Goal: Transaction & Acquisition: Book appointment/travel/reservation

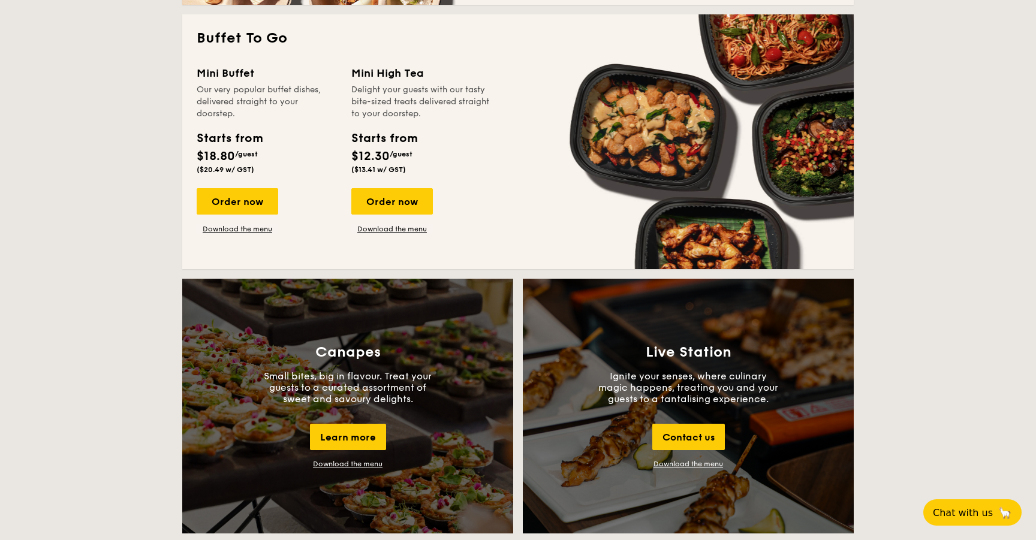
scroll to position [1054, 0]
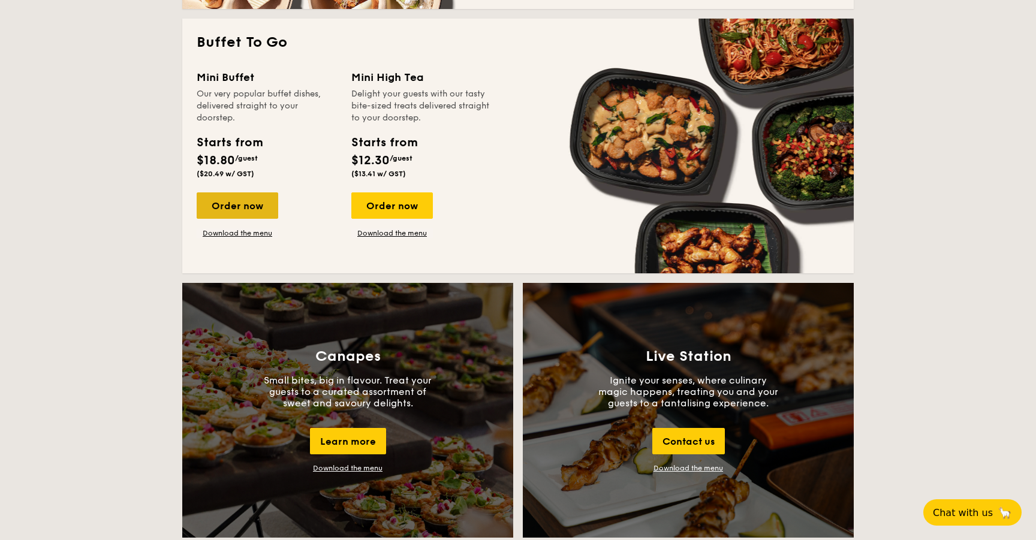
click at [242, 213] on div "Order now" at bounding box center [238, 205] width 82 height 26
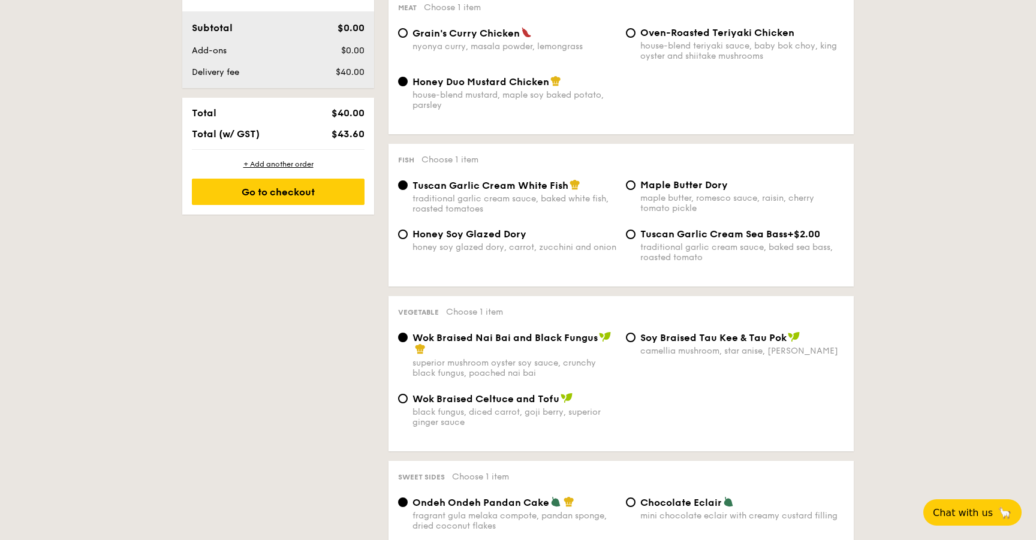
scroll to position [497, 0]
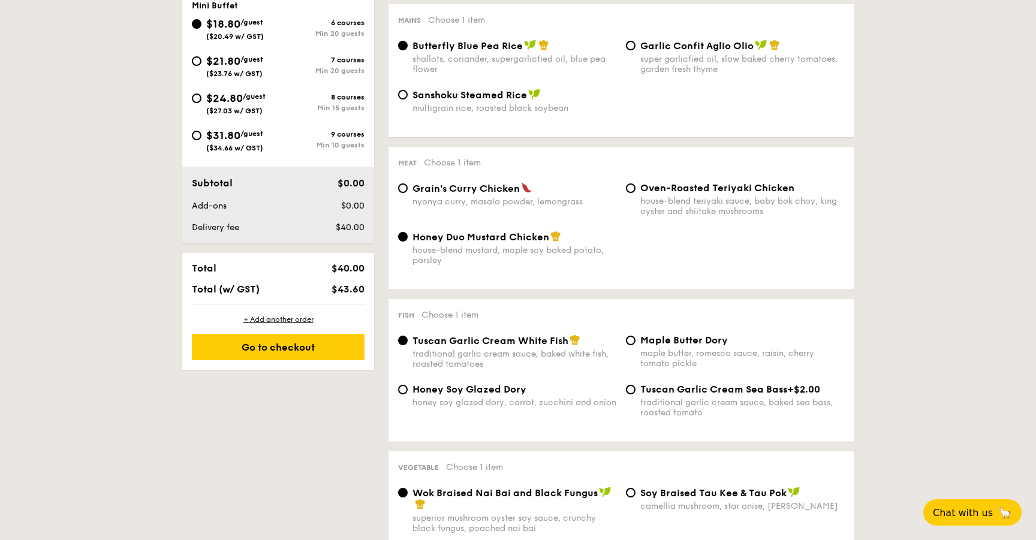
click at [206, 97] on span "$24.80" at bounding box center [224, 98] width 37 height 13
click at [201, 97] on input "$24.80 /guest ($27.03 w/ GST) 8 courses Min 15 guests" at bounding box center [197, 98] width 10 height 10
radio input "true"
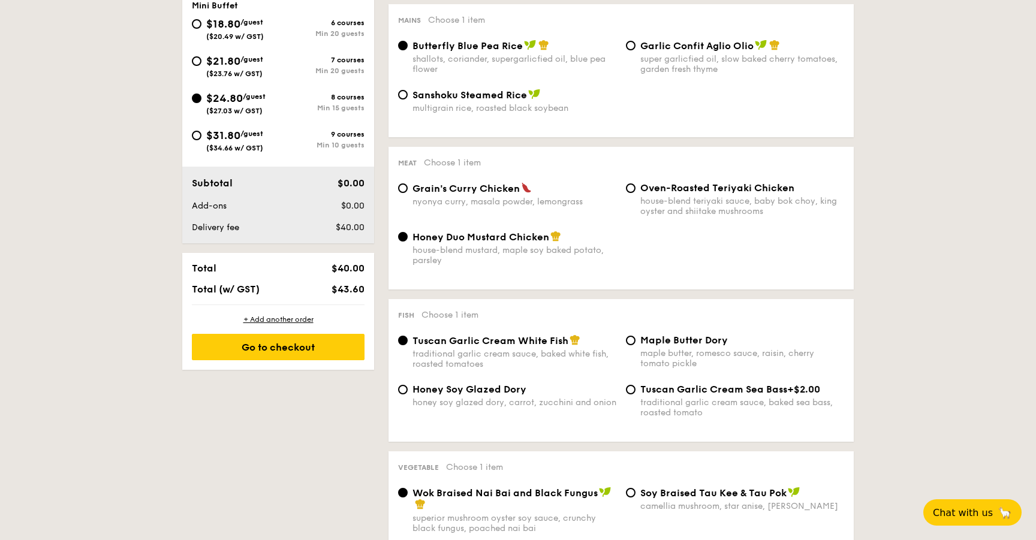
radio input "false"
radio input "true"
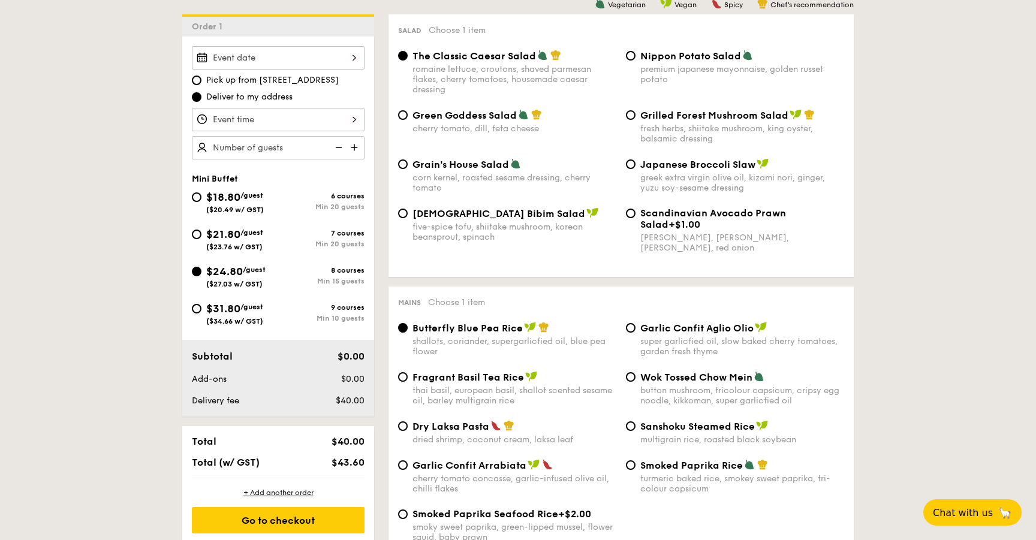
scroll to position [300, 0]
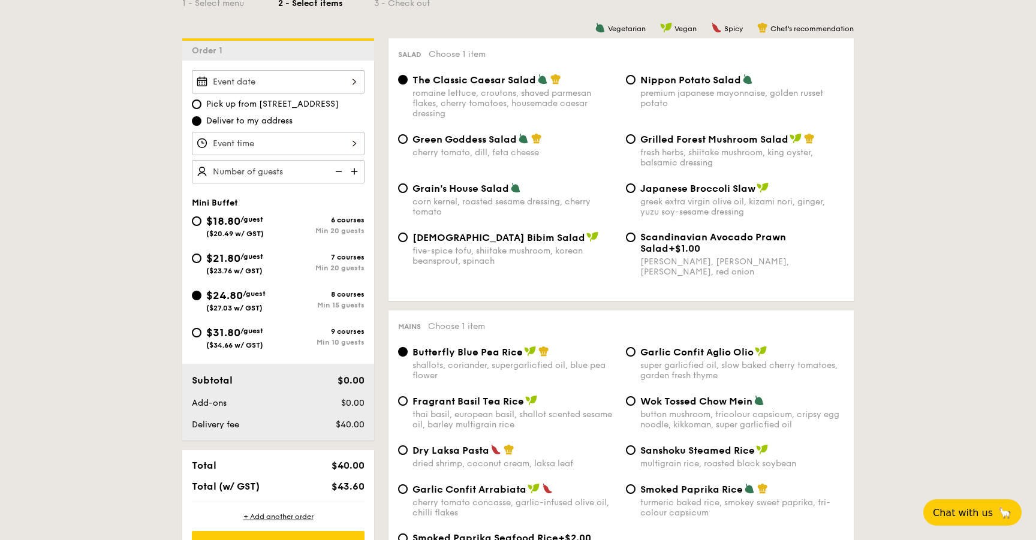
click at [656, 240] on span "Scandinavian Avocado Prawn Salad" at bounding box center [713, 242] width 146 height 23
click at [635, 240] on input "Scandinavian Avocado Prawn Salad +$1.00 virgin [PERSON_NAME] dressing, dijon mu…" at bounding box center [631, 238] width 10 height 10
radio input "true"
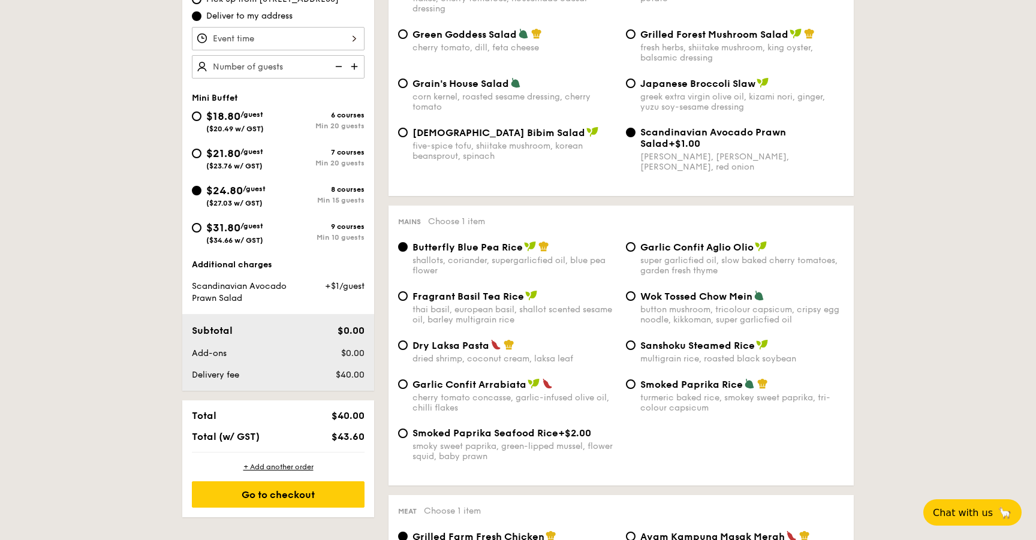
scroll to position [406, 0]
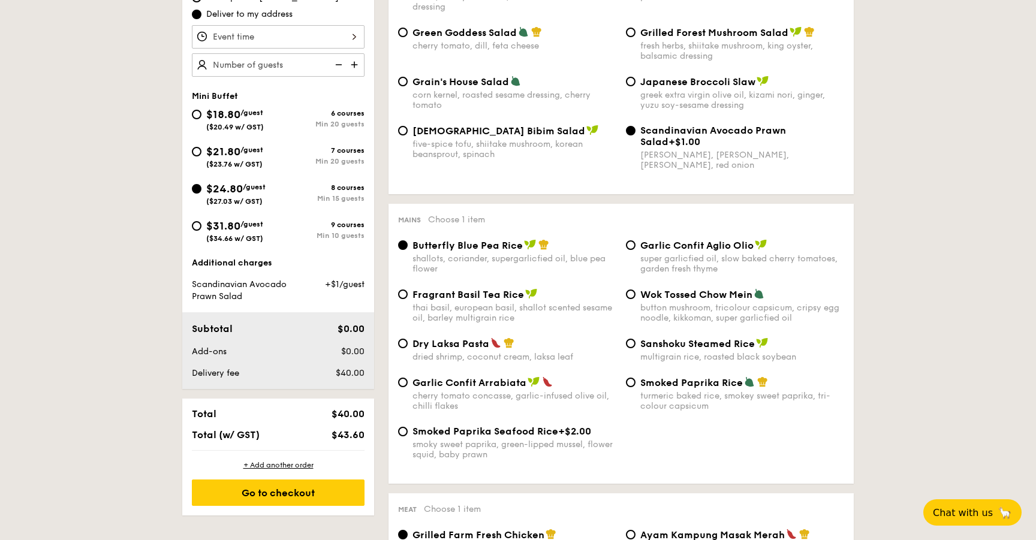
click at [768, 392] on div "turmeric baked rice, smokey sweet paprika, tri-colour capsicum" at bounding box center [742, 401] width 204 height 20
click at [635, 387] on input "Smoked Paprika Rice turmeric baked [PERSON_NAME] sweet paprika, tri-colour caps…" at bounding box center [631, 383] width 10 height 10
radio input "true"
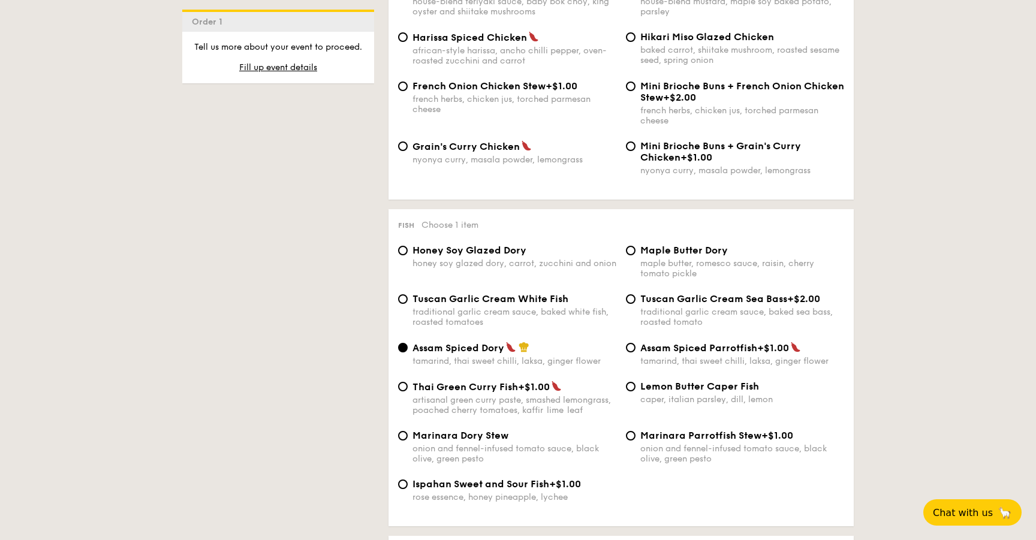
scroll to position [1000, 0]
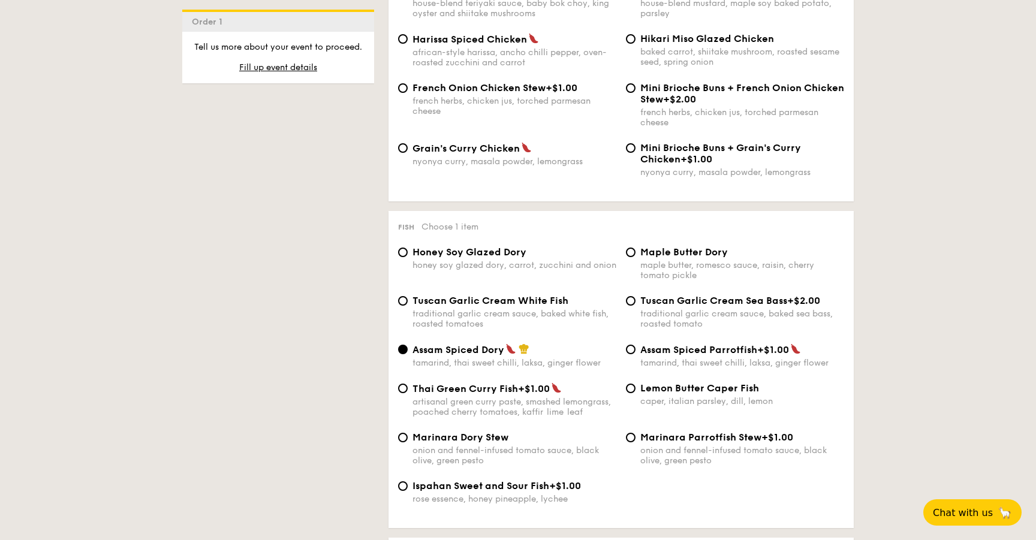
click at [529, 491] on span "Ispahan Sweet and Sour Fish" at bounding box center [480, 485] width 137 height 11
click at [408, 491] on input "Ispahan Sweet and Sour Fish +$1.00 rose essence, honey pineapple, lychee" at bounding box center [403, 486] width 10 height 10
radio input "true"
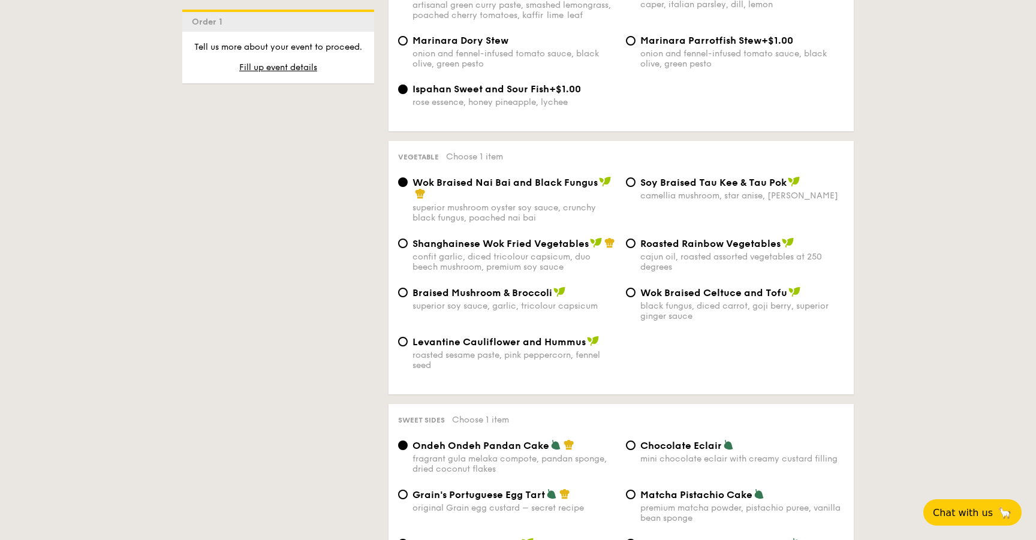
scroll to position [1396, 0]
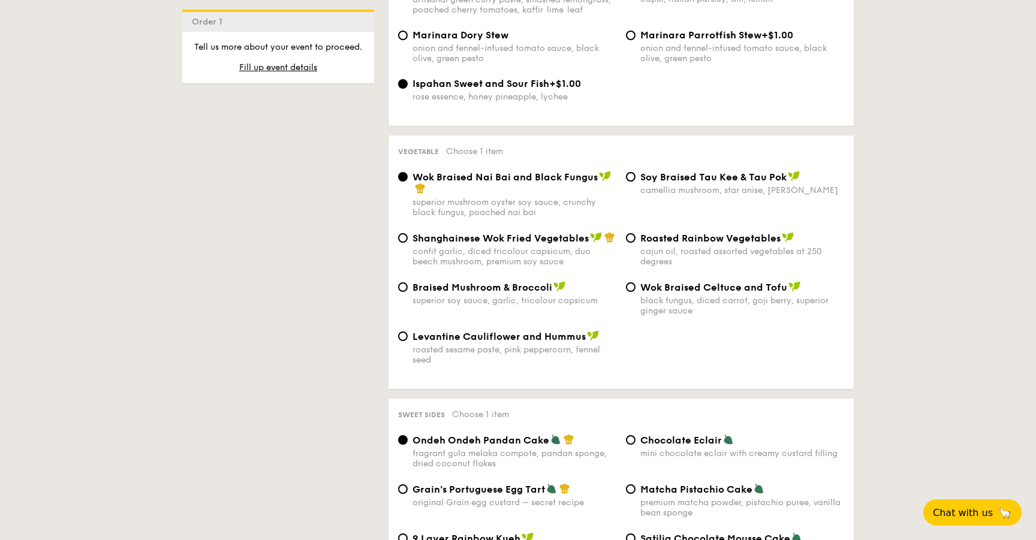
click at [738, 297] on div "black fungus, diced carrot, goji berry, superior ginger sauce" at bounding box center [742, 305] width 204 height 20
click at [635, 292] on input "Wok Braised Celtuce and Tofu black fungus, diced carrot, goji [PERSON_NAME], su…" at bounding box center [631, 287] width 10 height 10
radio input "true"
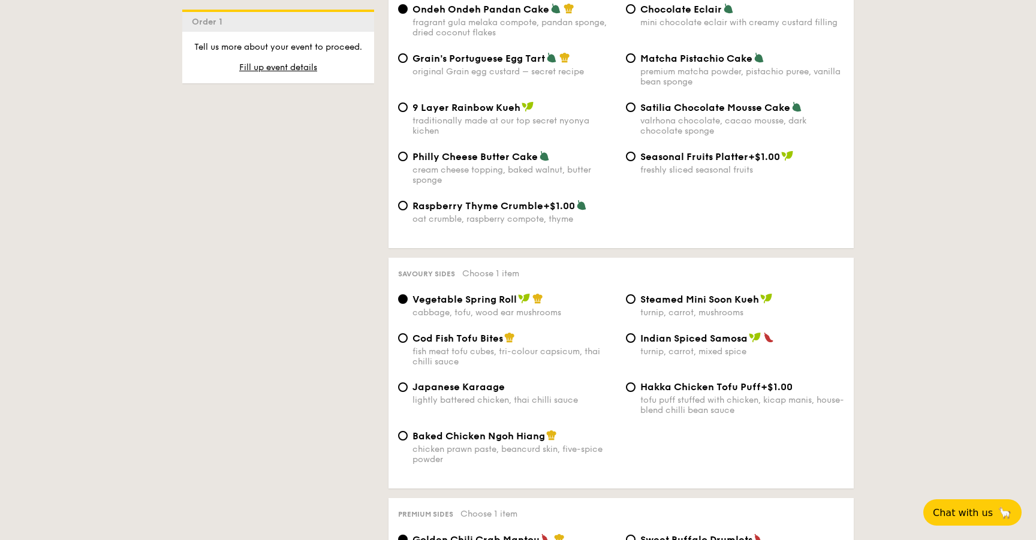
scroll to position [1835, 0]
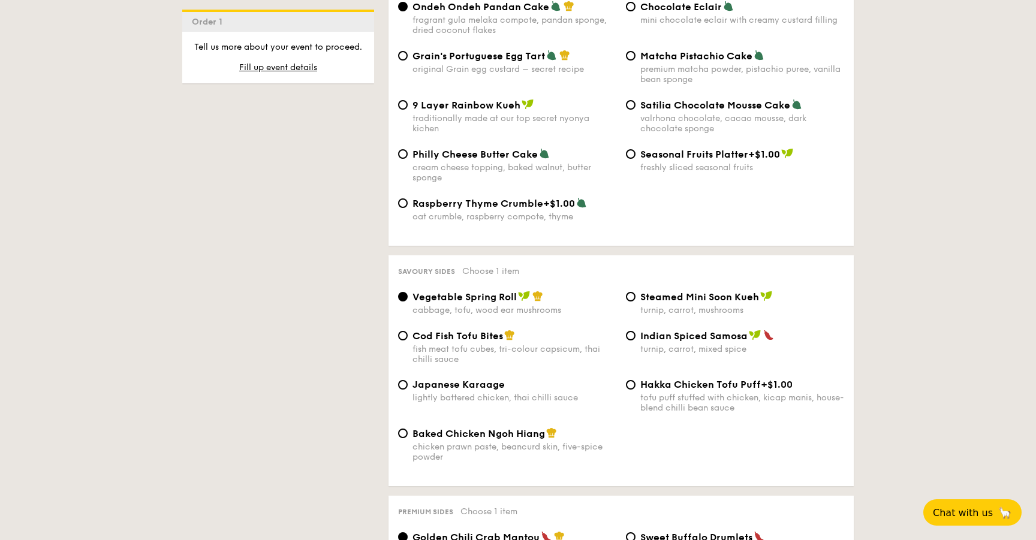
click at [493, 340] on span "Cod Fish Tofu Bites" at bounding box center [457, 335] width 91 height 11
click at [408, 340] on input "Cod Fish Tofu Bites fish meat tofu cubes, tri-colour capsicum, thai chilli sauce" at bounding box center [403, 336] width 10 height 10
radio input "true"
click at [674, 120] on div "valrhona chocolate, cacao mousse, dark chocolate sponge" at bounding box center [742, 123] width 204 height 20
click at [635, 110] on input "Satilia Chocolate Mousse Cake valrhona chocolate, cacao mousse, dark chocolate …" at bounding box center [631, 105] width 10 height 10
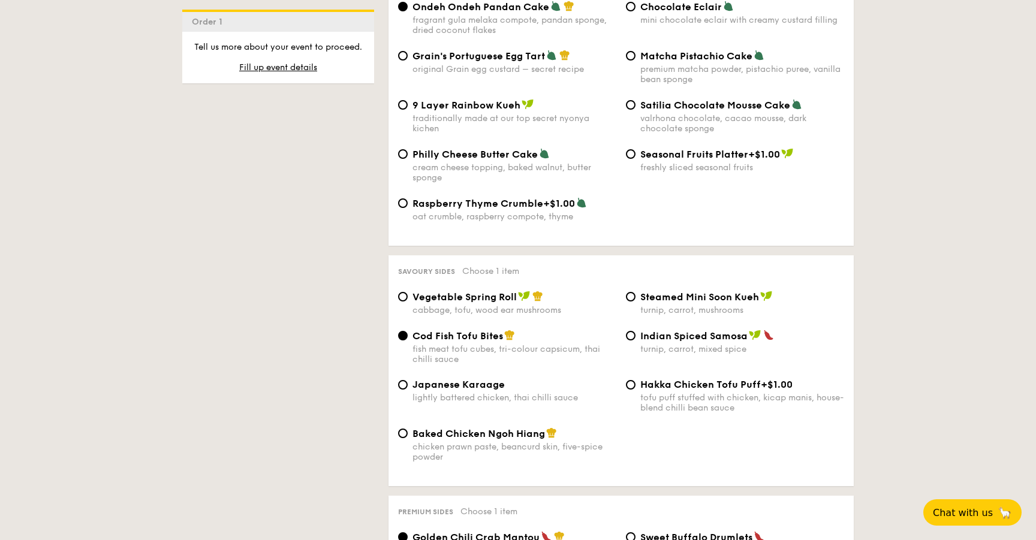
radio input "true"
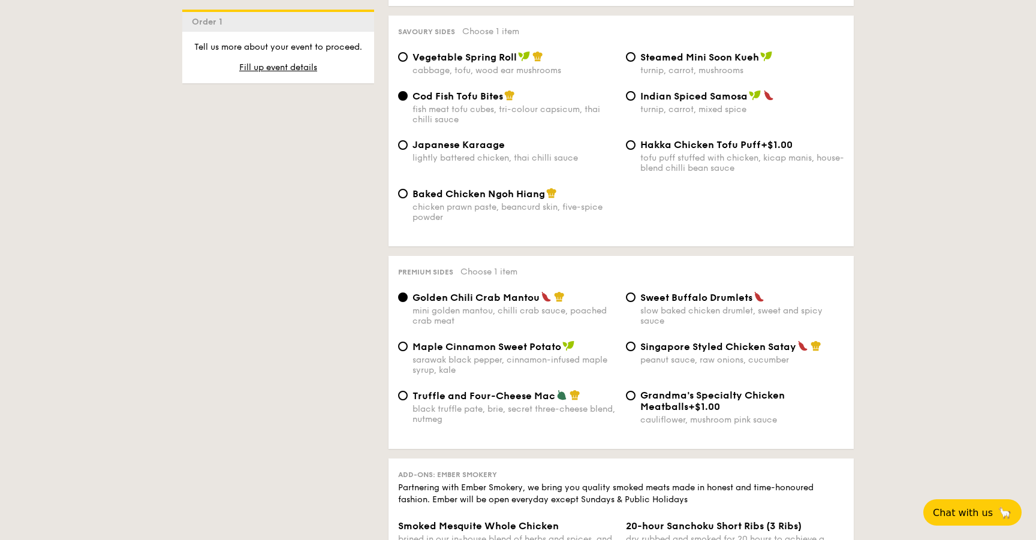
scroll to position [2075, 0]
click at [541, 411] on div "black truffle pate, brie, secret three-cheese blend, nutmeg" at bounding box center [514, 414] width 204 height 20
click at [408, 400] on input "Truffle and Four-Cheese Mac black truffle [PERSON_NAME], secret three-cheese bl…" at bounding box center [403, 396] width 10 height 10
radio input "true"
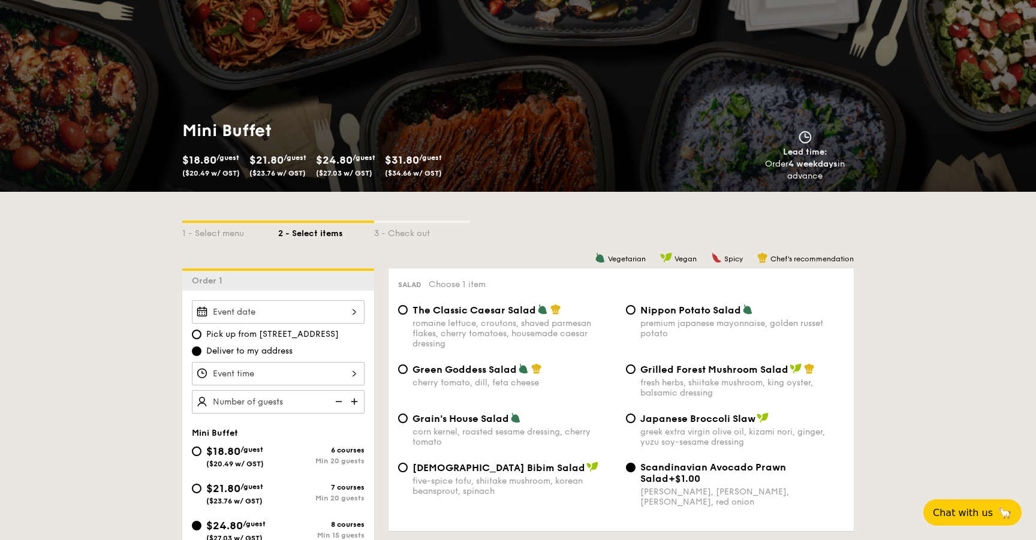
scroll to position [114, 0]
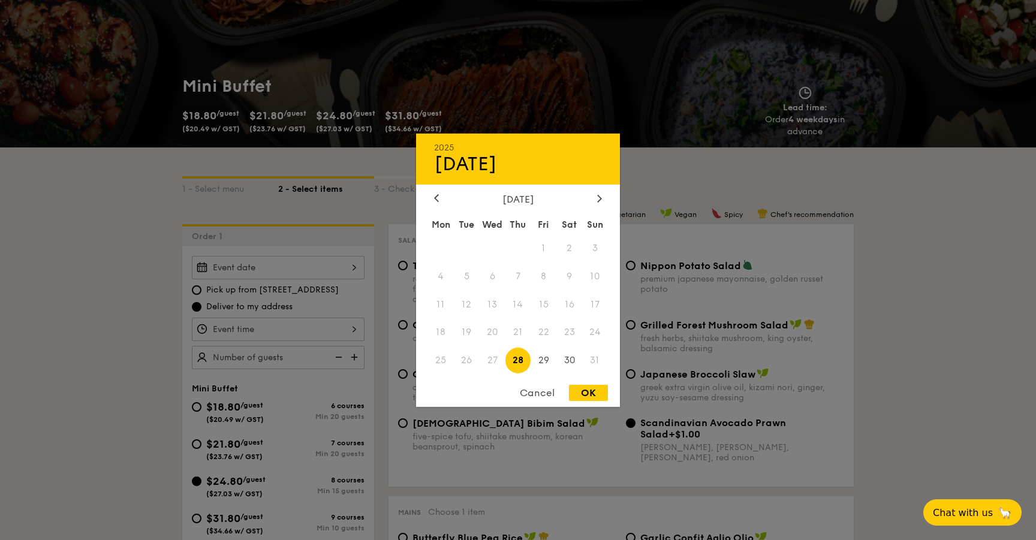
click at [297, 268] on div "2025 Aug [DATE] Tue Wed Thu Fri Sat Sun 1 2 3 4 5 6 7 8 9 10 11 12 13 14 15 16 …" at bounding box center [278, 267] width 173 height 23
click at [589, 203] on div "[DATE]" at bounding box center [518, 198] width 168 height 11
click at [598, 196] on icon at bounding box center [599, 198] width 5 height 8
click at [508, 251] on span "4" at bounding box center [518, 248] width 26 height 26
click at [575, 389] on div "OK" at bounding box center [588, 393] width 39 height 16
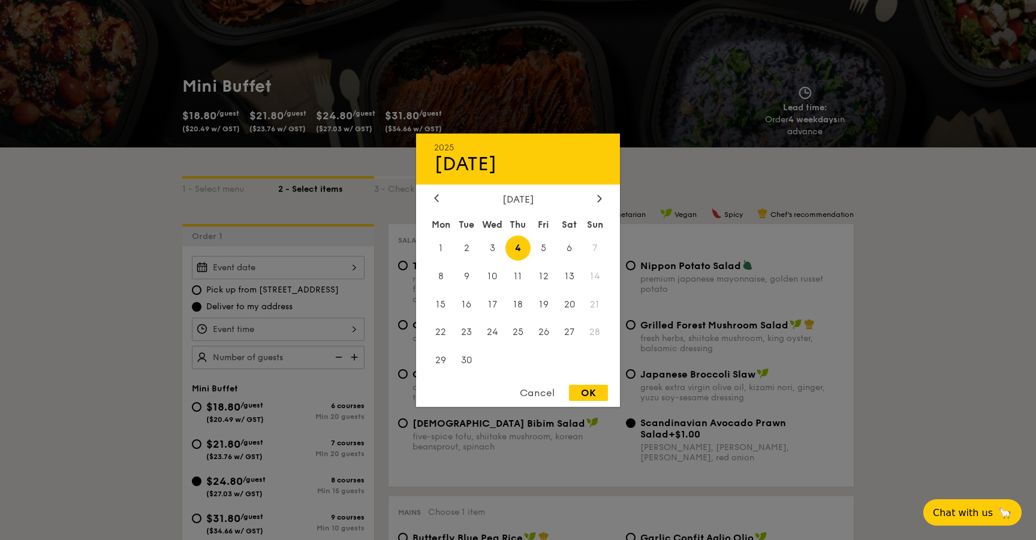
type input "[DATE]"
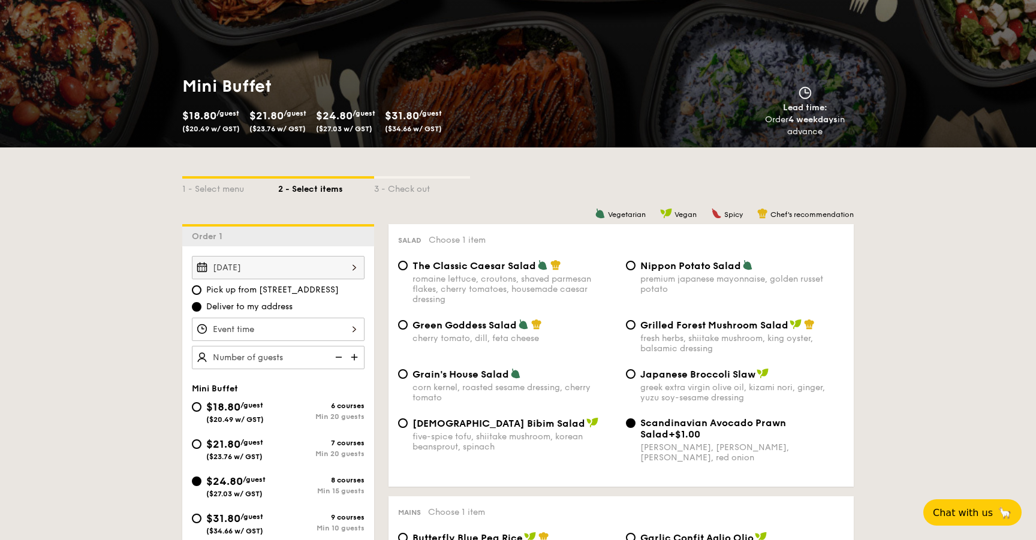
click at [354, 356] on img at bounding box center [355, 357] width 18 height 23
type input "15 guests"
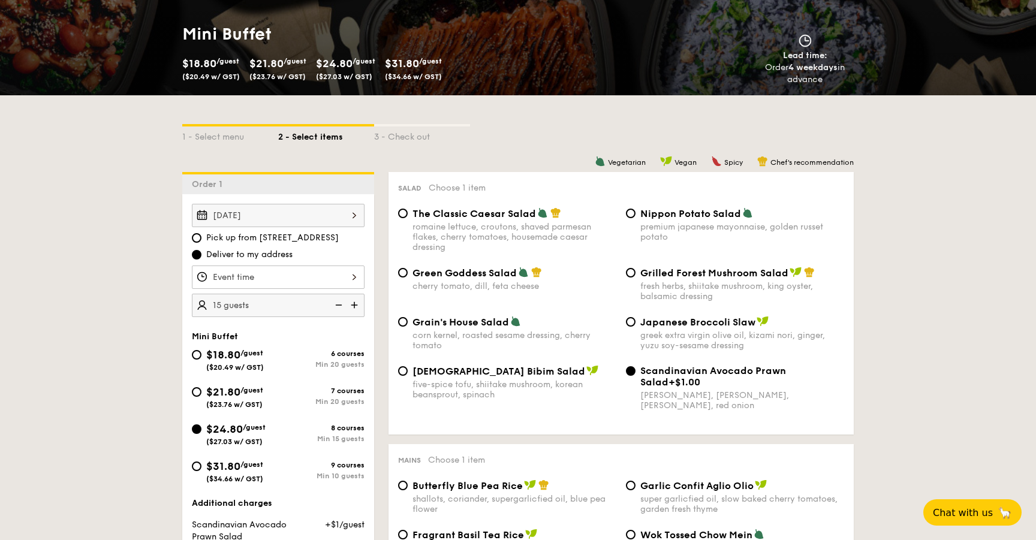
scroll to position [185, 0]
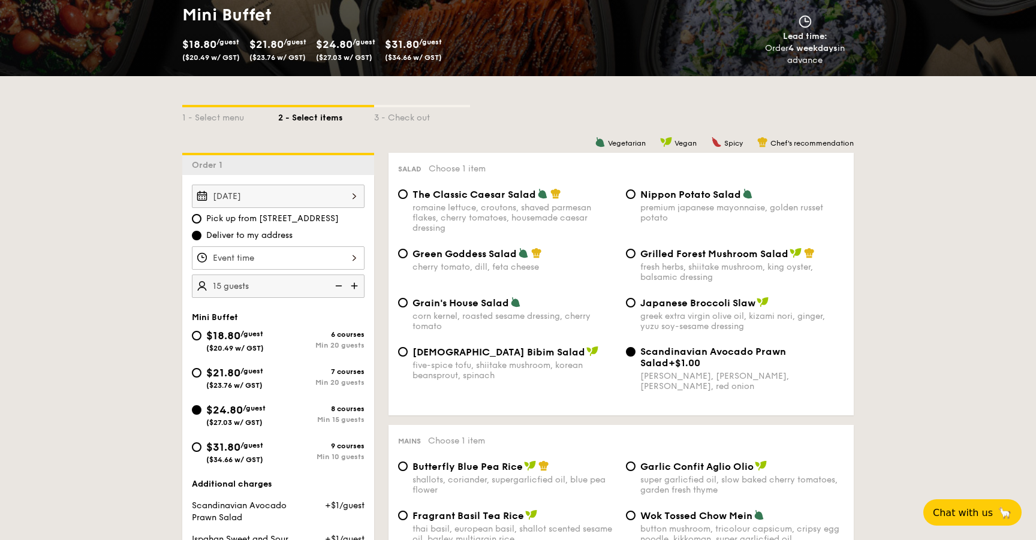
click at [308, 254] on div at bounding box center [278, 257] width 173 height 23
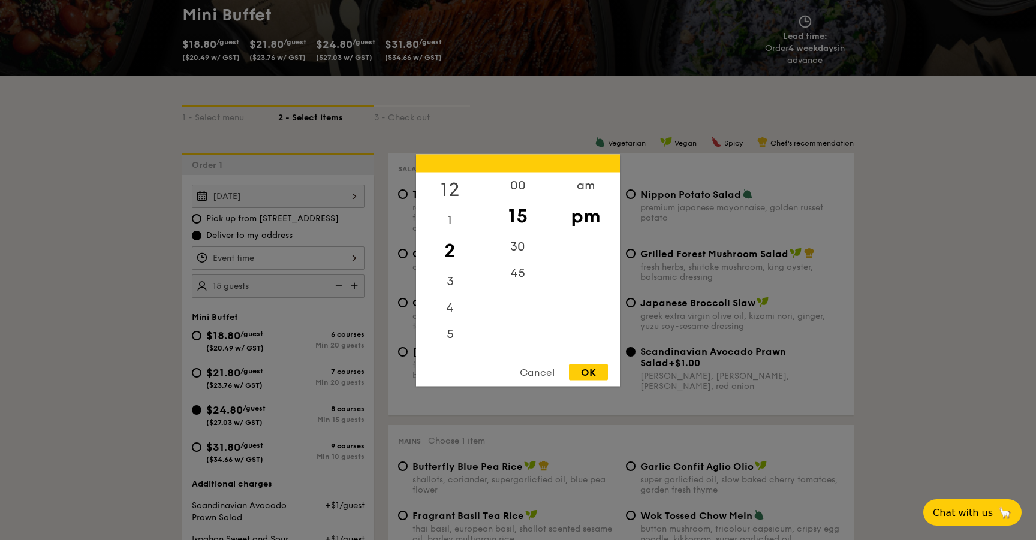
click at [453, 188] on div "12" at bounding box center [450, 189] width 68 height 35
click at [509, 185] on div "00" at bounding box center [518, 189] width 68 height 35
click at [599, 372] on div "OK" at bounding box center [588, 372] width 39 height 16
type input "12:00PM"
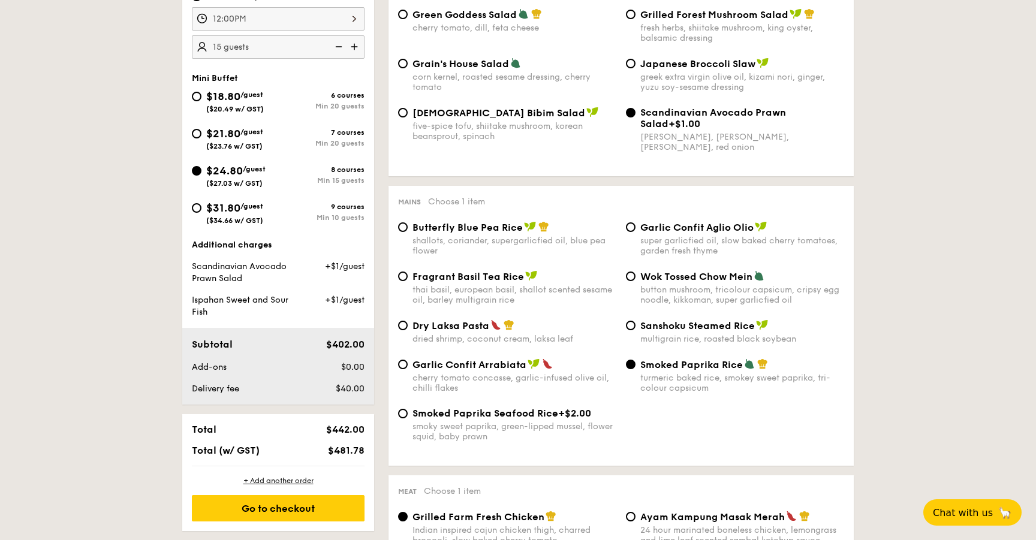
scroll to position [439, 0]
